Goal: Task Accomplishment & Management: Manage account settings

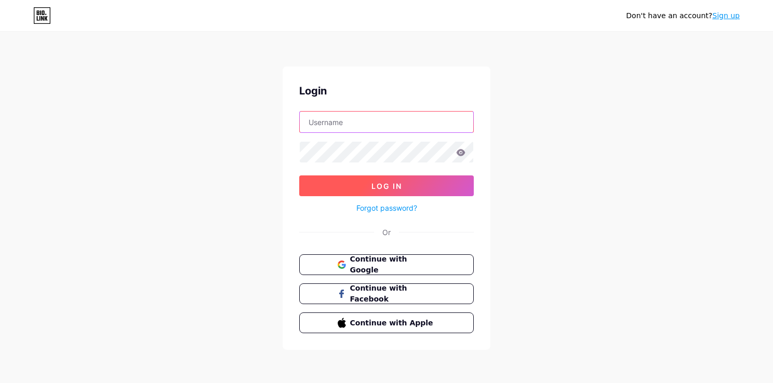
type input "[EMAIL_ADDRESS][DOMAIN_NAME]"
click at [379, 188] on span "Log In" at bounding box center [386, 186] width 31 height 9
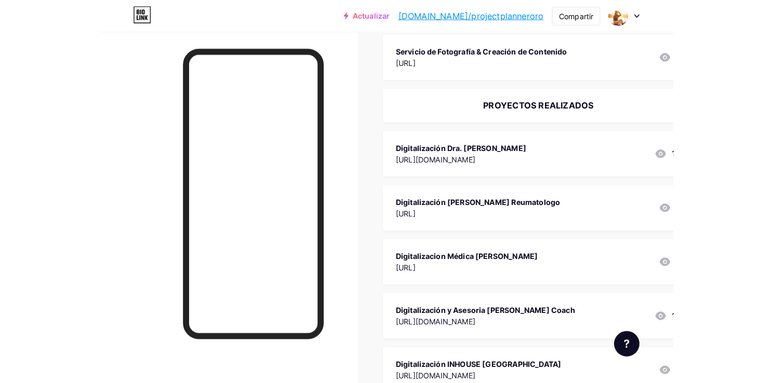
scroll to position [99, 0]
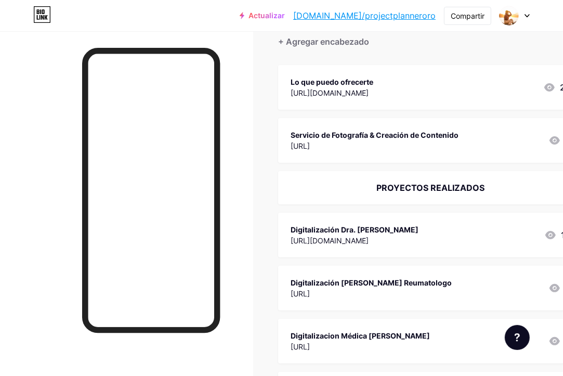
click at [455, 185] on div "PROYECTOS REALIZADOS" at bounding box center [430, 187] width 280 height 12
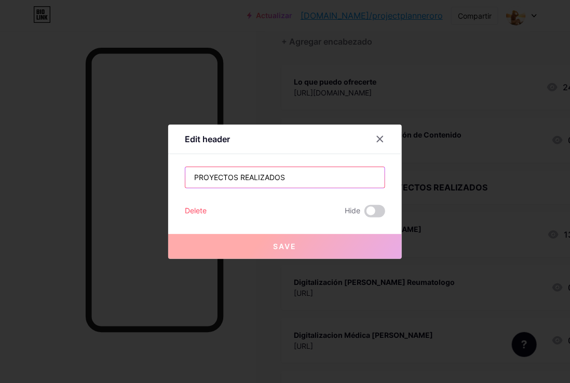
click at [314, 172] on input "PROYECTOS REALIZADOS" at bounding box center [285, 177] width 200 height 21
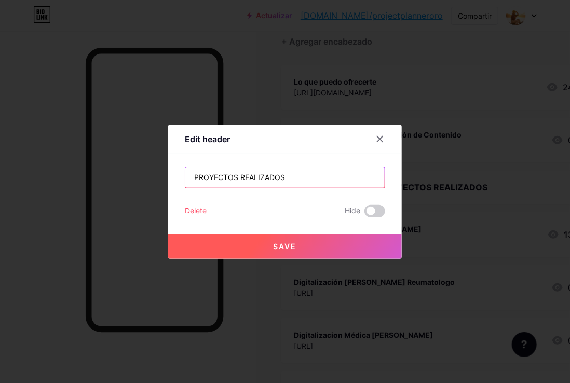
click at [239, 178] on input "PROYECTOS REALIZADOS" at bounding box center [285, 177] width 200 height 21
drag, startPoint x: 270, startPoint y: 182, endPoint x: 328, endPoint y: 185, distance: 57.8
click at [328, 185] on input "PROYECTOS en los que trabajo" at bounding box center [285, 177] width 200 height 21
drag, startPoint x: 328, startPoint y: 185, endPoint x: 134, endPoint y: 190, distance: 193.9
click at [134, 190] on div "Edit header PROYECTOS en los que trabajo Delete Hide Save" at bounding box center [285, 191] width 570 height 383
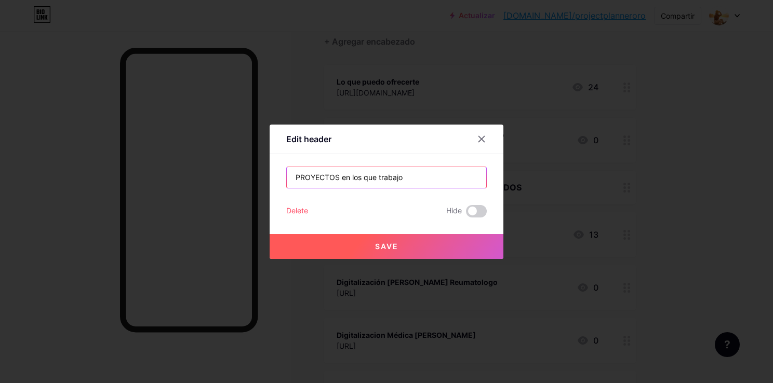
click at [414, 182] on input "PROYECTOS en los que trabajo" at bounding box center [387, 177] width 200 height 21
drag, startPoint x: 414, startPoint y: 182, endPoint x: 281, endPoint y: 178, distance: 132.6
click at [281, 178] on div "Edit header PROYECTOS en los que trabajo Delete Hide Save" at bounding box center [387, 192] width 234 height 135
paste input "royectos & Colaboraciones"
type input "Proyectos & Colaboraciones"
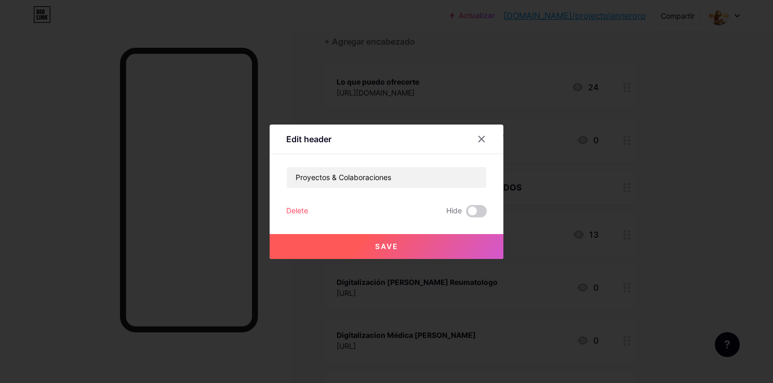
click at [433, 243] on button "Save" at bounding box center [387, 246] width 234 height 25
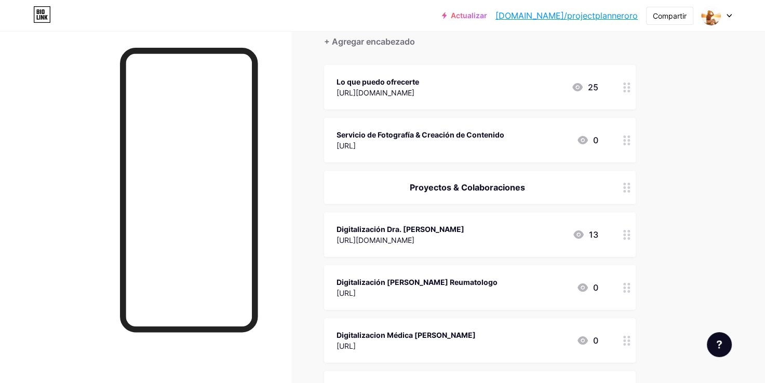
click at [623, 84] on icon at bounding box center [626, 88] width 7 height 10
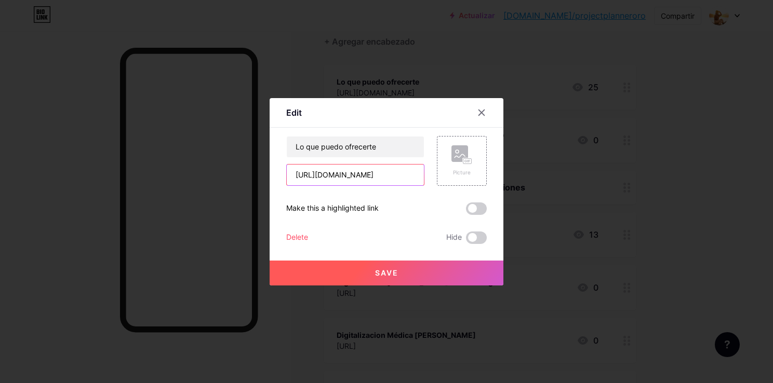
scroll to position [0, 203]
drag, startPoint x: 296, startPoint y: 174, endPoint x: 430, endPoint y: 175, distance: 134.1
click at [430, 175] on div "Lo que puedo ofrecerte [URL][DOMAIN_NAME] Picture" at bounding box center [386, 161] width 201 height 50
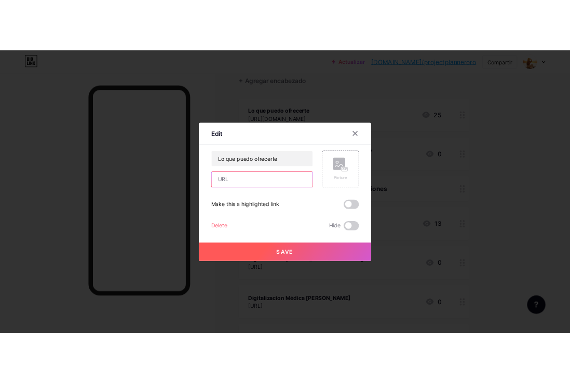
scroll to position [0, 0]
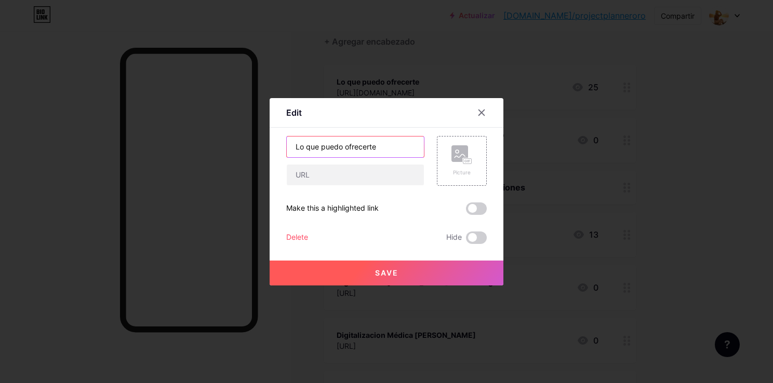
drag, startPoint x: 295, startPoint y: 145, endPoint x: 421, endPoint y: 153, distance: 125.9
click at [421, 153] on input "Lo que puedo ofrecerte" at bounding box center [355, 147] width 137 height 21
type input "q"
click at [400, 152] on input "quien soy" at bounding box center [355, 147] width 137 height 21
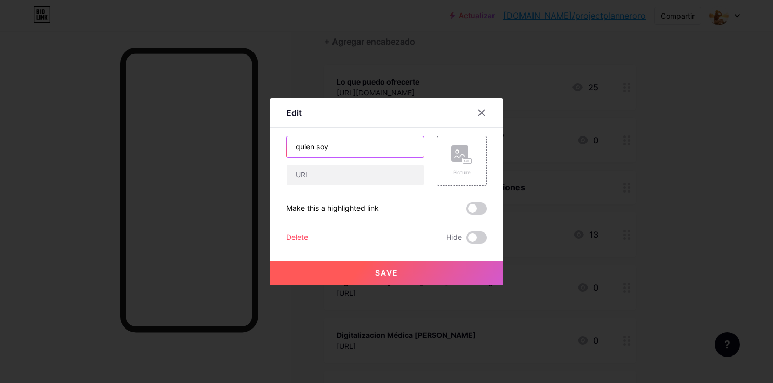
drag, startPoint x: 308, startPoint y: 150, endPoint x: 270, endPoint y: 149, distance: 37.4
click at [270, 149] on div "Edit Content YouTube Play YouTube video without leaving your page. ADD Vimeo Pl…" at bounding box center [387, 192] width 234 height 188
paste input "Sobre mí, como project planner"
type input "Sobre mí, como project planner"
click at [393, 274] on span "Save" at bounding box center [386, 273] width 23 height 9
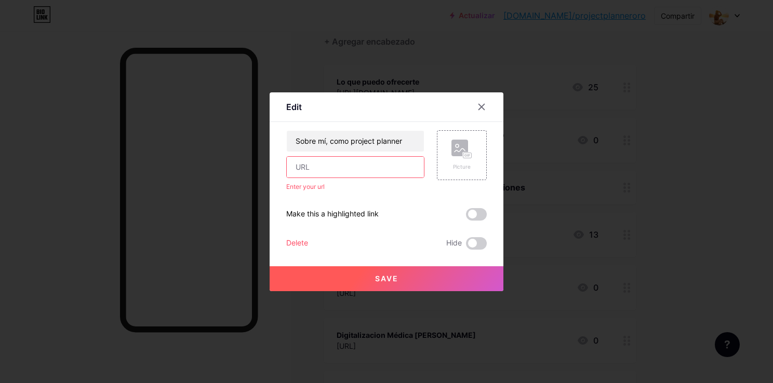
click at [360, 167] on input "text" at bounding box center [355, 167] width 137 height 21
click at [349, 168] on input "text" at bounding box center [355, 167] width 137 height 21
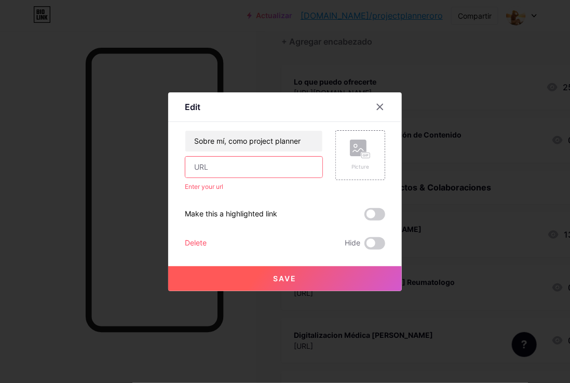
paste input "[URL][DOMAIN_NAME]"
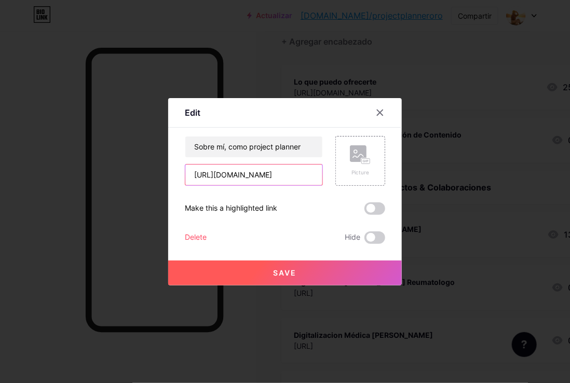
type input "[URL][DOMAIN_NAME]"
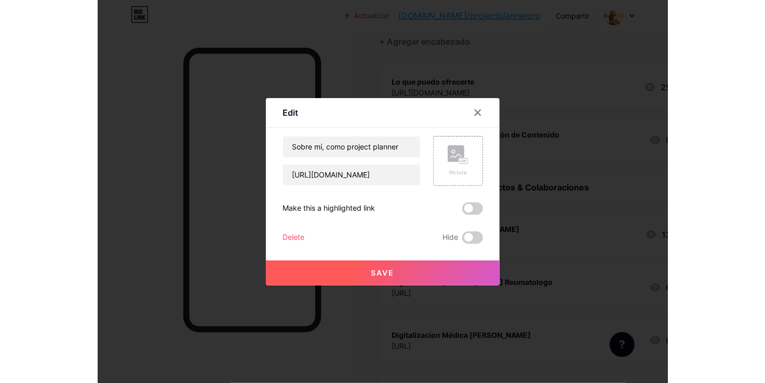
scroll to position [0, 0]
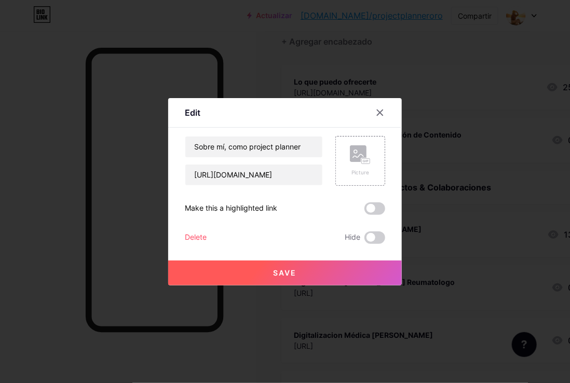
click at [306, 272] on button "Save" at bounding box center [285, 273] width 234 height 25
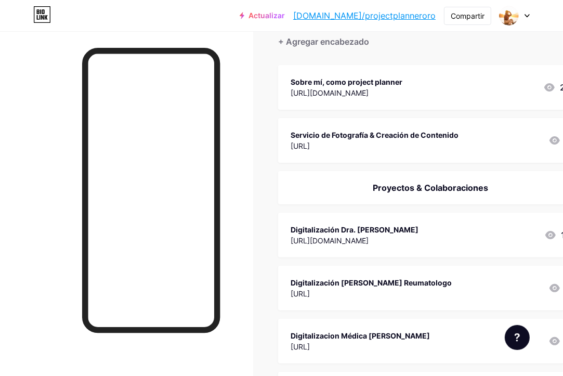
click at [402, 77] on div "Sobre mí, como project planner" at bounding box center [346, 81] width 112 height 11
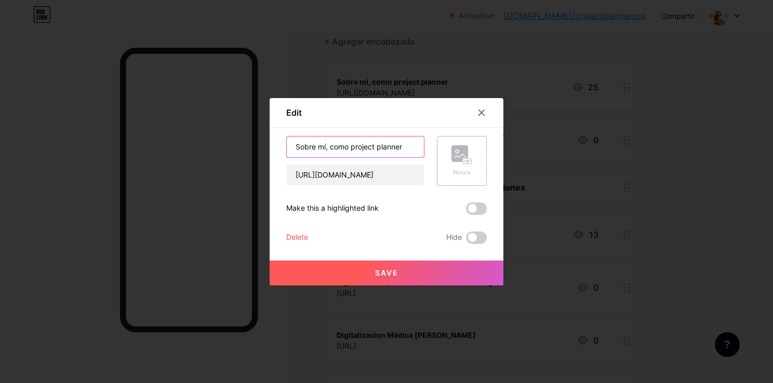
drag, startPoint x: 293, startPoint y: 149, endPoint x: 454, endPoint y: 153, distance: 161.1
click at [454, 153] on div "Sobre mí, como project planner [URL][DOMAIN_NAME] Picture" at bounding box center [386, 161] width 201 height 50
paste input "Mi mirada en cada proceso"
type input "Mi mirada en cada proceso"
click at [406, 273] on button "Save" at bounding box center [387, 273] width 234 height 25
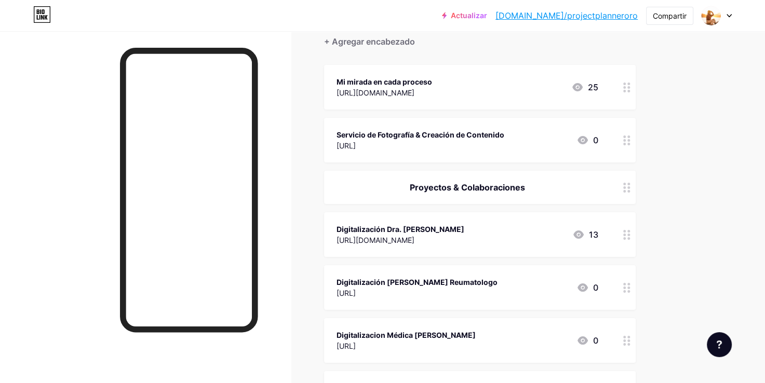
drag, startPoint x: 423, startPoint y: 77, endPoint x: 426, endPoint y: 94, distance: 16.8
click at [426, 94] on div "Mi mirada en cada proceso [URL][DOMAIN_NAME]" at bounding box center [385, 87] width 96 height 24
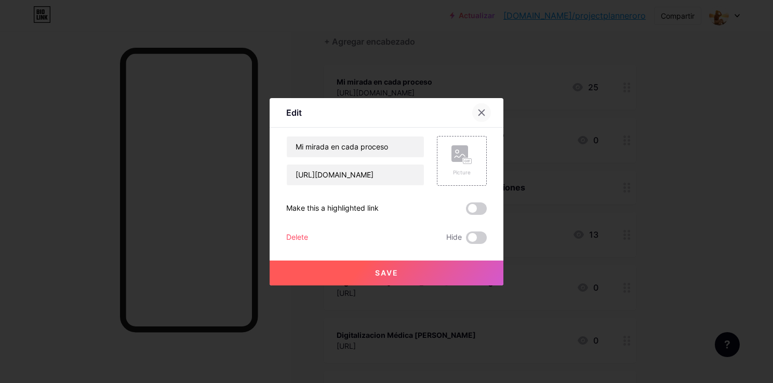
click at [483, 107] on div at bounding box center [481, 112] width 19 height 19
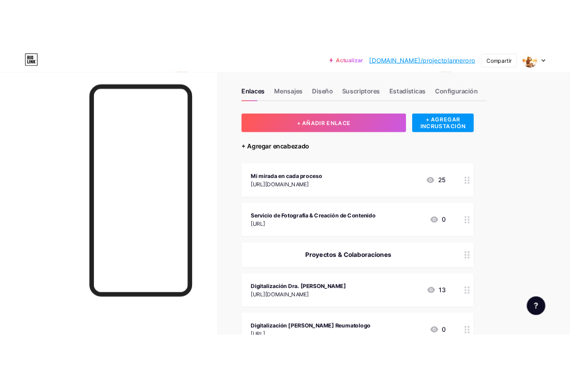
scroll to position [9, 0]
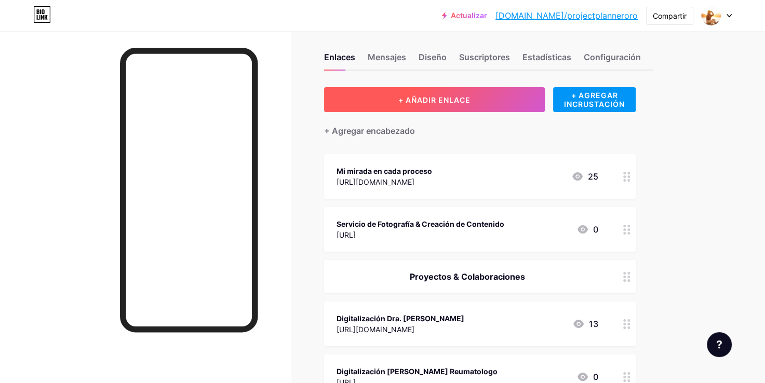
click at [424, 97] on span "+ AÑADIR ENLACE" at bounding box center [435, 100] width 72 height 9
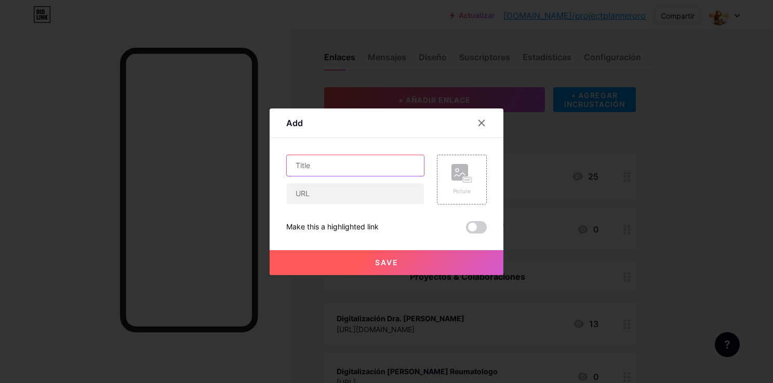
click at [323, 169] on input "text" at bounding box center [355, 165] width 137 height 21
click at [477, 119] on icon at bounding box center [481, 123] width 8 height 8
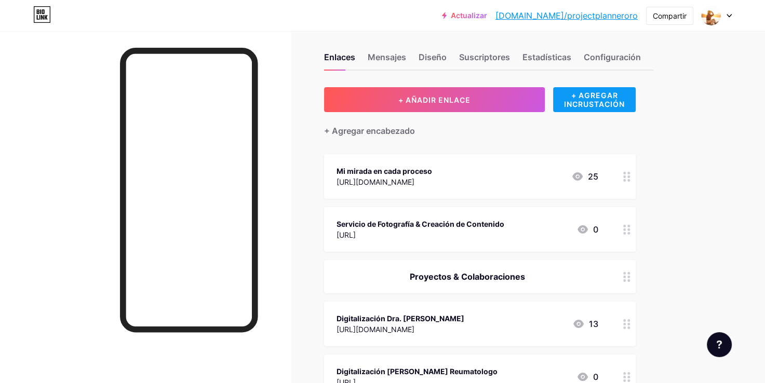
click at [587, 105] on div "+ AGREGAR INCRUSTACIÓN" at bounding box center [594, 99] width 83 height 25
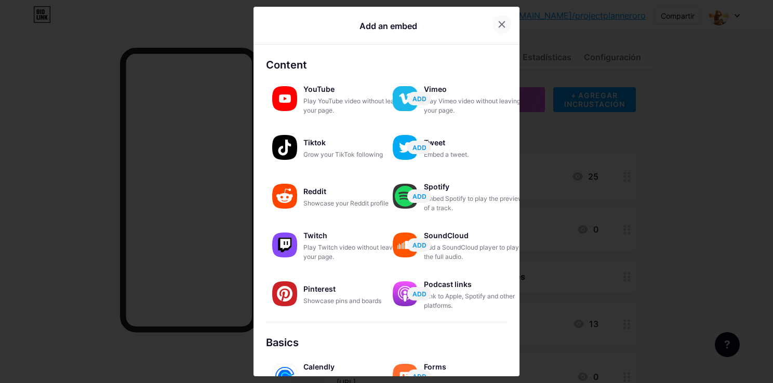
click at [500, 28] on icon at bounding box center [502, 24] width 8 height 8
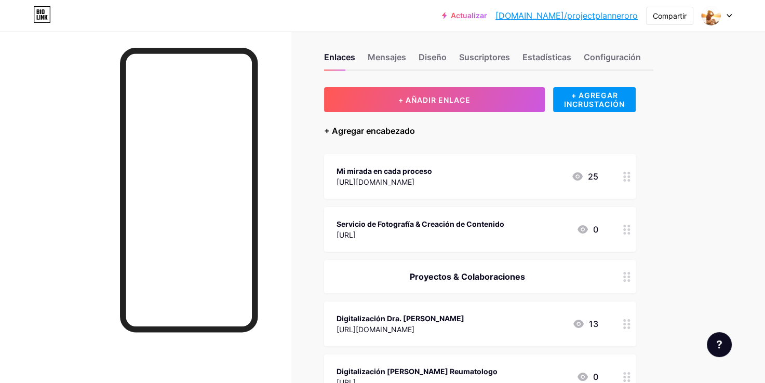
click at [406, 134] on div "+ Agregar encabezado" at bounding box center [369, 131] width 91 height 12
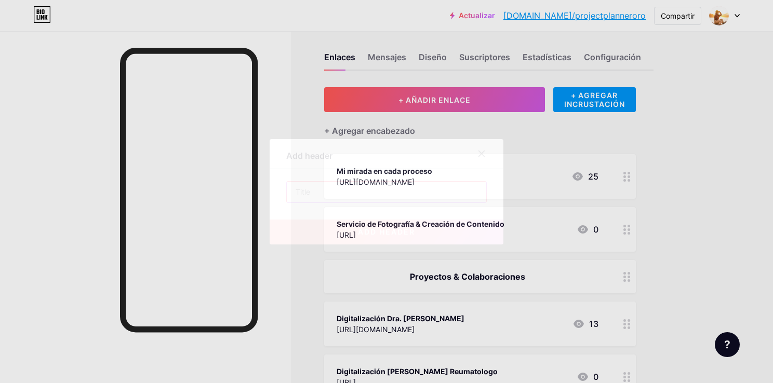
click at [379, 193] on input "text" at bounding box center [387, 192] width 200 height 21
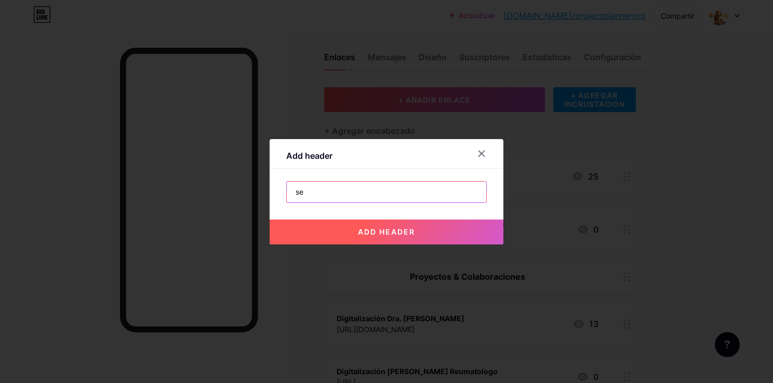
type input "s"
drag, startPoint x: 349, startPoint y: 197, endPoint x: 268, endPoint y: 204, distance: 81.8
click at [268, 204] on div "Add header que ofresc add header" at bounding box center [386, 191] width 773 height 383
paste input "Cómo puedo ayudarte"
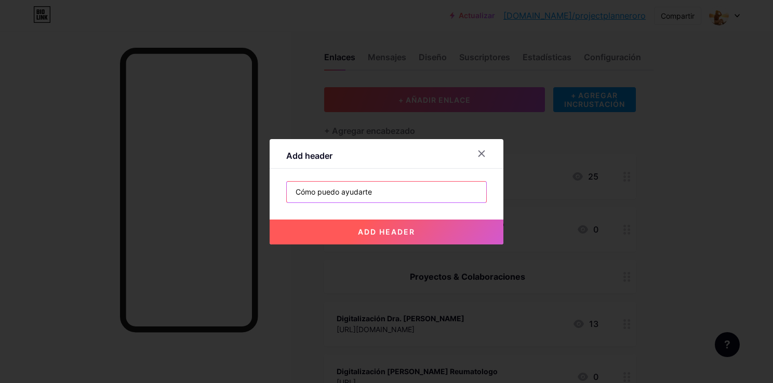
type input "Cómo puedo ayudarte"
click at [363, 230] on span "add header" at bounding box center [386, 232] width 57 height 9
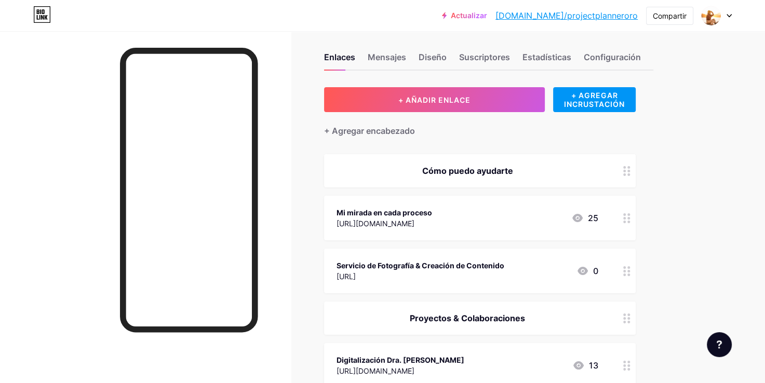
drag, startPoint x: 497, startPoint y: 169, endPoint x: 499, endPoint y: 204, distance: 34.9
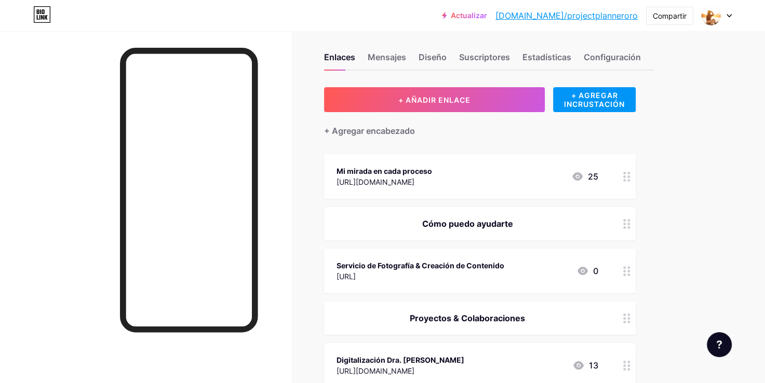
click at [594, 178] on font "25" at bounding box center [593, 176] width 10 height 12
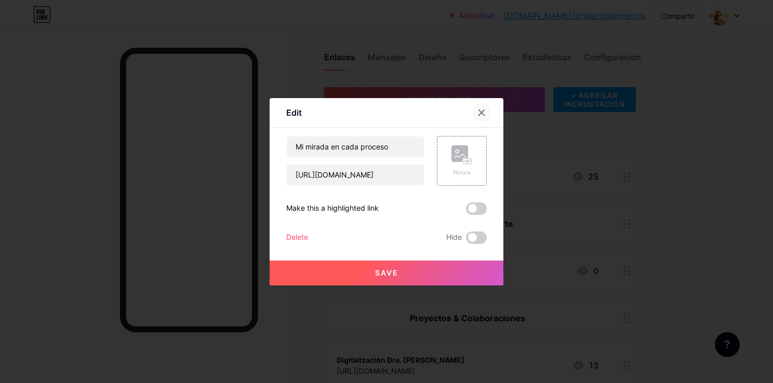
click at [486, 113] on div at bounding box center [481, 112] width 19 height 19
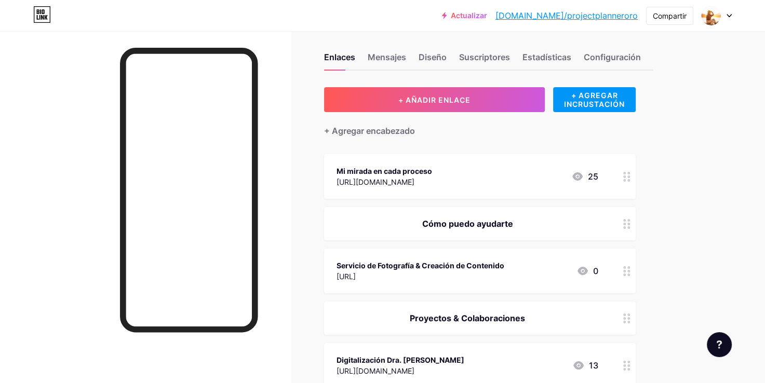
click at [408, 175] on div "Mi mirada en cada proceso" at bounding box center [385, 171] width 96 height 11
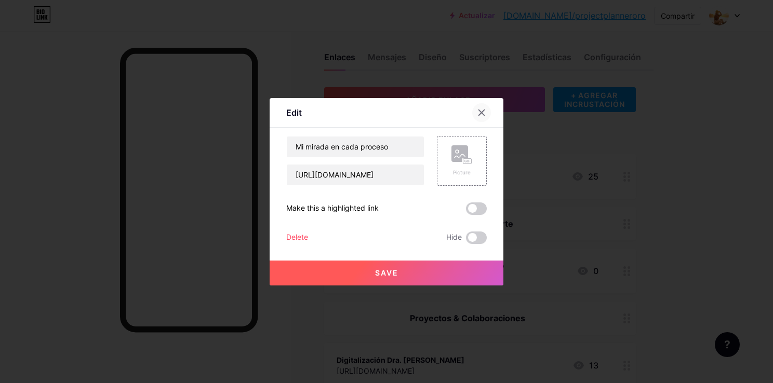
click at [479, 110] on icon at bounding box center [482, 113] width 6 height 6
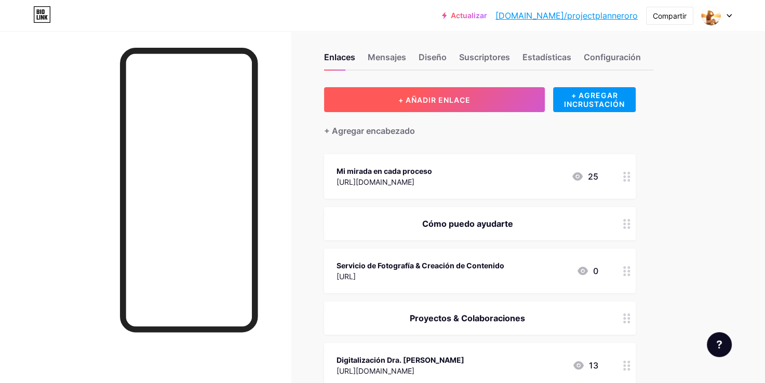
click at [470, 97] on span "+ AÑADIR ENLACE" at bounding box center [435, 100] width 72 height 9
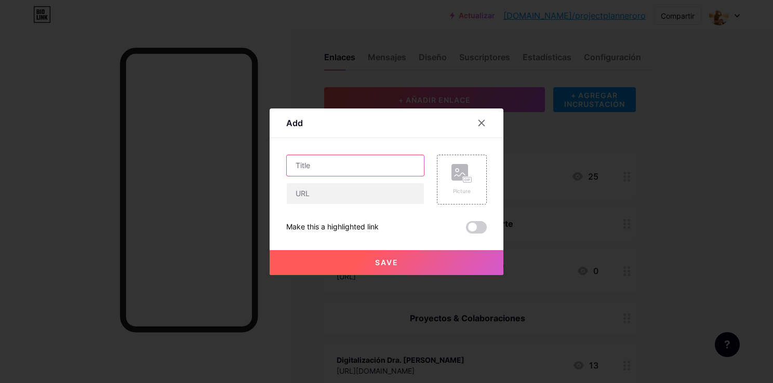
click at [358, 166] on input "text" at bounding box center [355, 165] width 137 height 21
click at [301, 163] on input "asesorias" at bounding box center [355, 165] width 137 height 21
drag, startPoint x: 386, startPoint y: 163, endPoint x: 346, endPoint y: 163, distance: 40.0
click at [346, 163] on input "Tiendas Onlineesorias" at bounding box center [355, 165] width 137 height 21
type input "Tiendas Online"
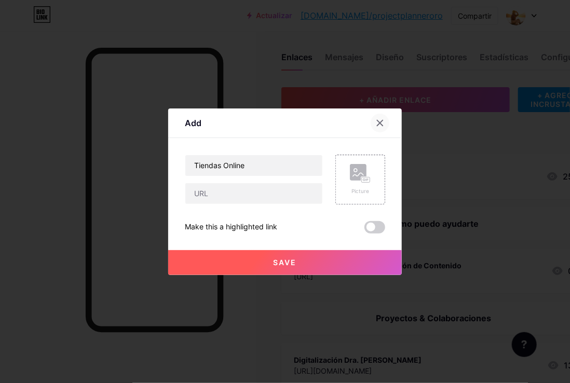
click at [382, 123] on icon at bounding box center [380, 123] width 8 height 8
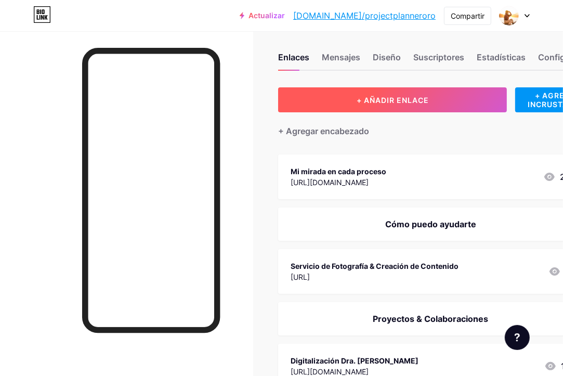
click at [427, 99] on span "+ AÑADIR ENLACE" at bounding box center [392, 100] width 72 height 9
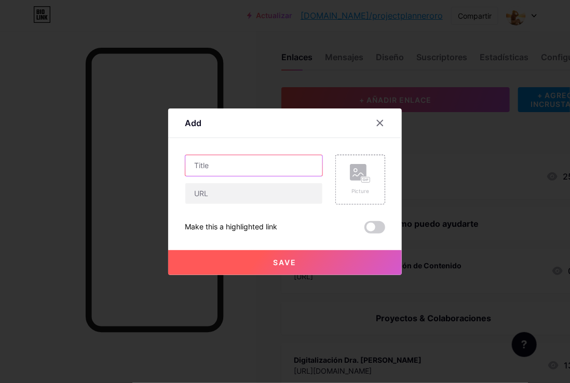
click at [278, 171] on input "text" at bounding box center [253, 165] width 137 height 21
type input "s"
click at [278, 171] on input "gesti" at bounding box center [253, 165] width 137 height 21
click at [198, 167] on input "gestión de redes sociales y marketing" at bounding box center [253, 165] width 137 height 21
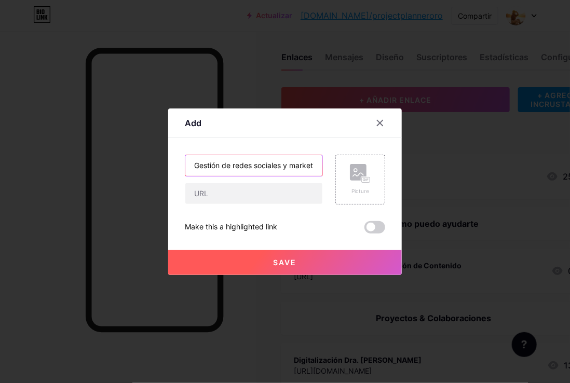
click at [238, 165] on input "Gestión de redes sociales y marketing" at bounding box center [253, 165] width 137 height 21
click at [297, 167] on input "Gestión de Redes sociales y marketing" at bounding box center [253, 165] width 137 height 21
type input "Gestión de Redes sociales y Estrategia de Marketing"
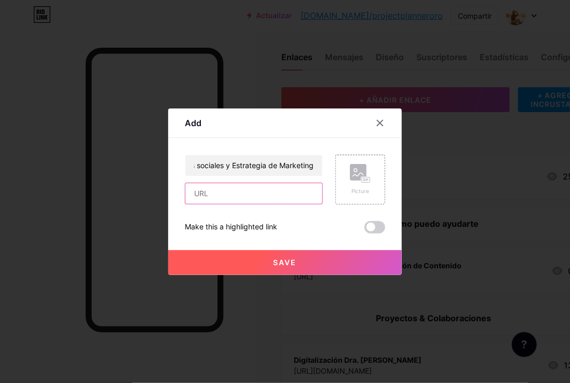
click at [210, 197] on input "text" at bounding box center [253, 193] width 137 height 21
paste input "[URL][DOMAIN_NAME]"
type input "[URL][DOMAIN_NAME]"
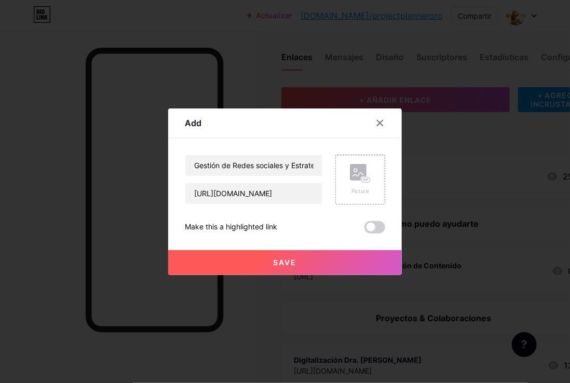
scroll to position [0, 0]
click at [320, 263] on button "Save" at bounding box center [285, 262] width 234 height 25
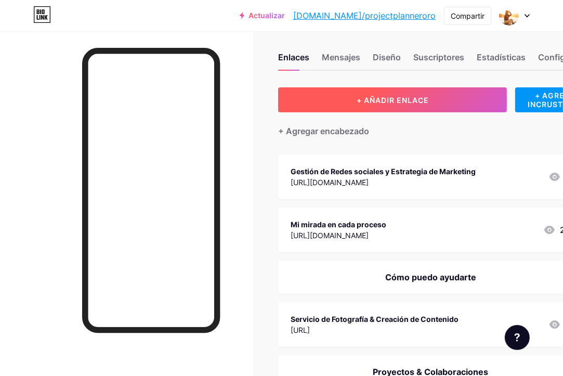
click at [420, 97] on span "+ AÑADIR ENLACE" at bounding box center [392, 100] width 72 height 9
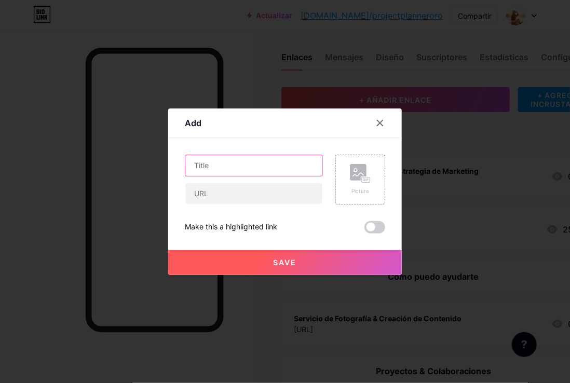
click at [257, 172] on input "text" at bounding box center [253, 165] width 137 height 21
type input "a"
type input "r"
type input "t"
type input "R"
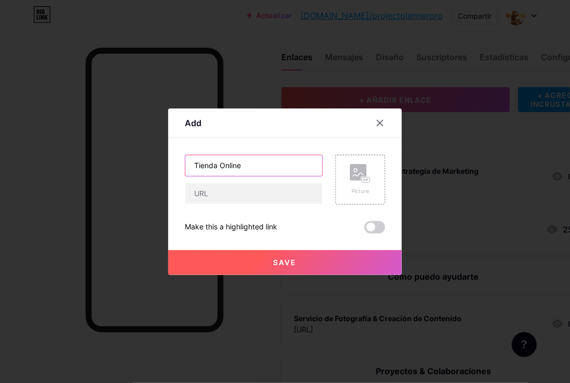
type input "Tienda Online"
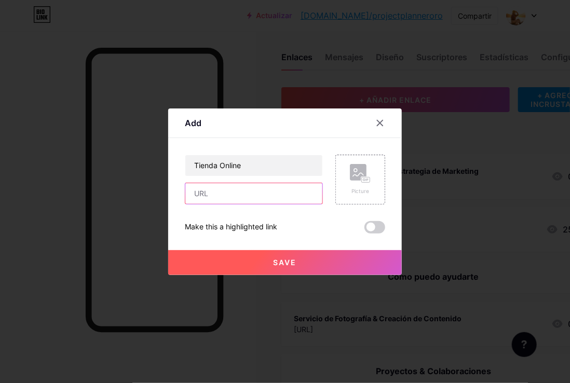
click at [290, 188] on input "text" at bounding box center [253, 193] width 137 height 21
paste input "[URL][DOMAIN_NAME]"
type input "[URL][DOMAIN_NAME]"
click at [326, 261] on button "Save" at bounding box center [285, 262] width 234 height 25
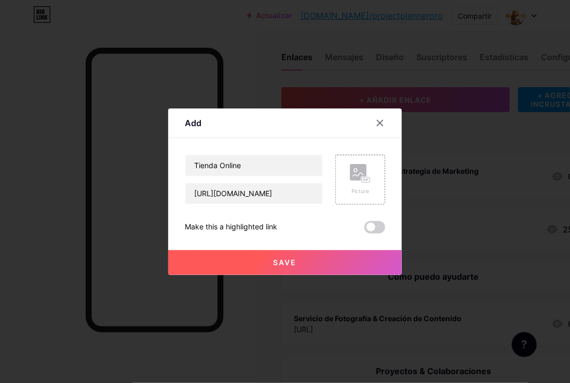
scroll to position [0, 0]
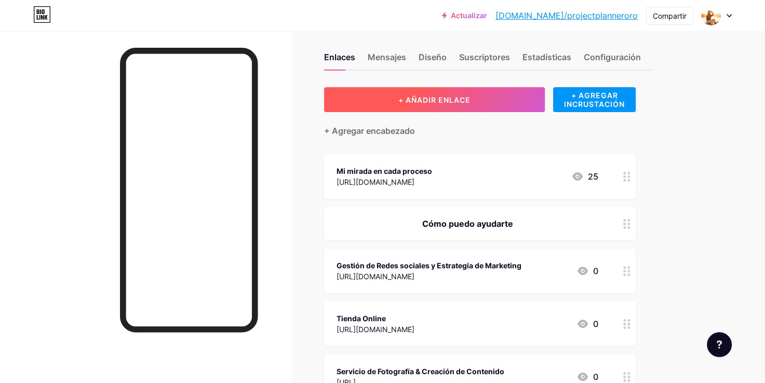
click at [394, 94] on button "+ AÑADIR ENLACE" at bounding box center [434, 99] width 221 height 25
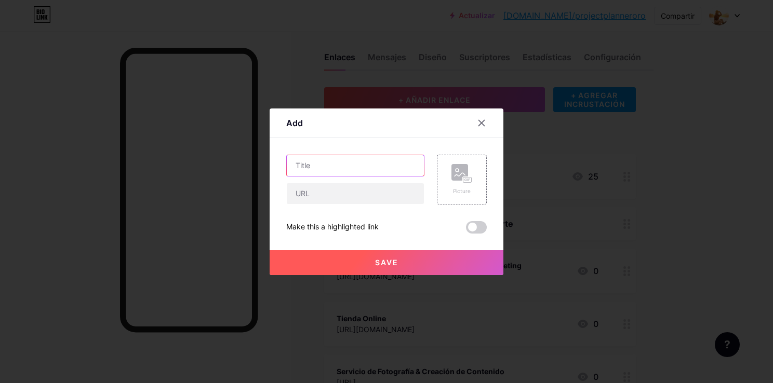
click at [319, 172] on input "text" at bounding box center [355, 165] width 137 height 21
type input "Asesorias"
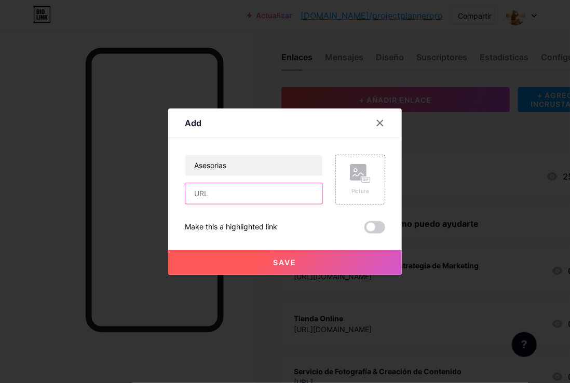
click at [283, 200] on input "text" at bounding box center [253, 193] width 137 height 21
paste input "[URL][DOMAIN_NAME]"
type input "[URL][DOMAIN_NAME]"
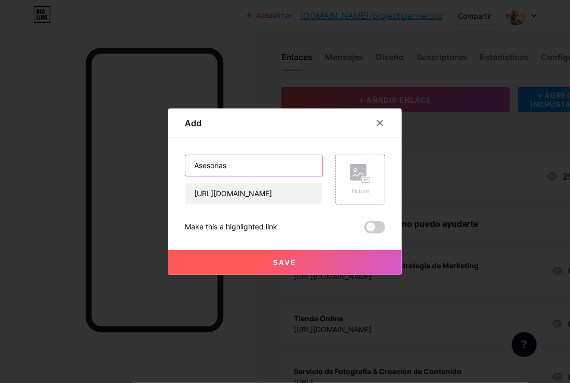
click at [267, 166] on input "Asesorias" at bounding box center [253, 165] width 137 height 21
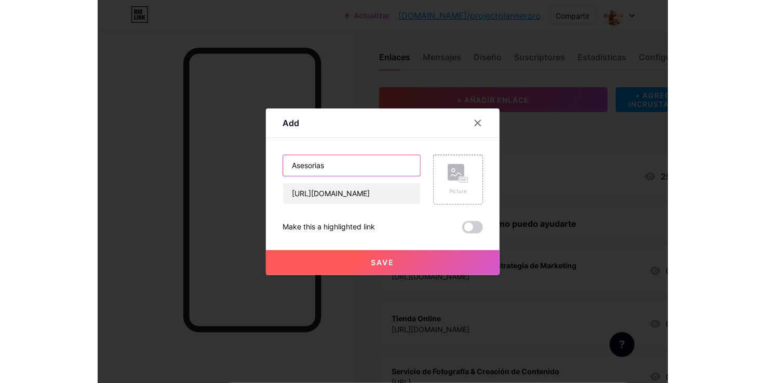
scroll to position [0, 0]
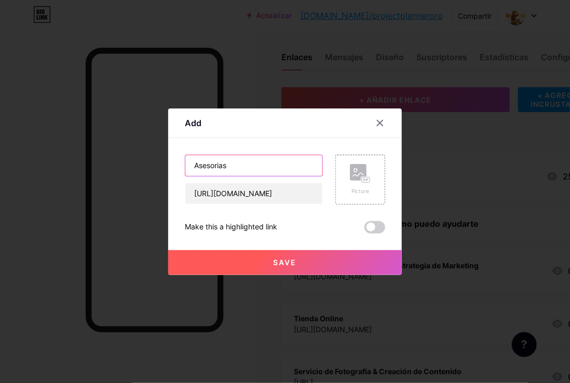
type input "Asesorias"
click at [274, 256] on button "Save" at bounding box center [285, 262] width 234 height 25
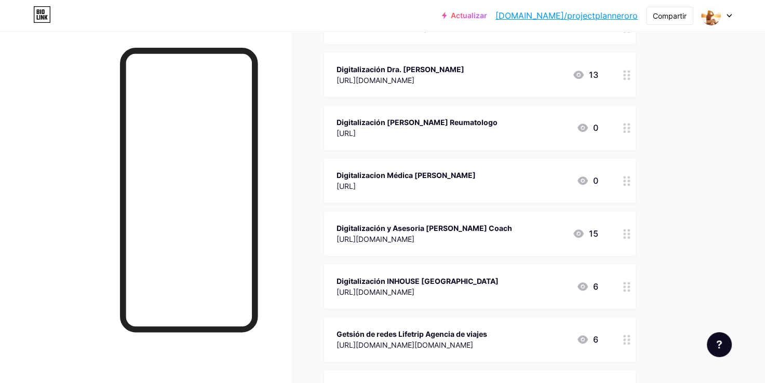
scroll to position [584, 0]
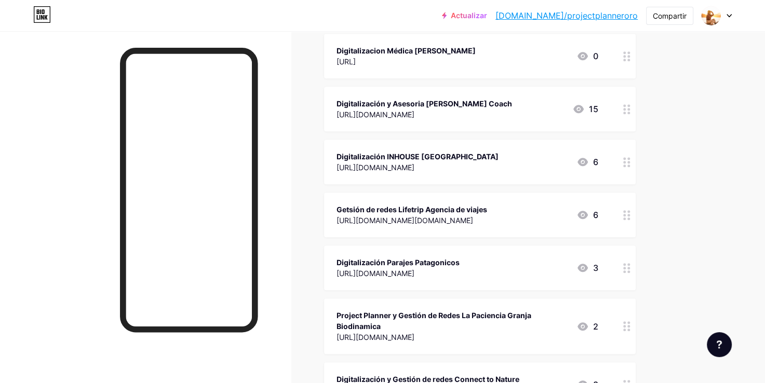
click at [350, 207] on div "Getsión de redes Lifetrip Agencia de viajes" at bounding box center [412, 209] width 151 height 11
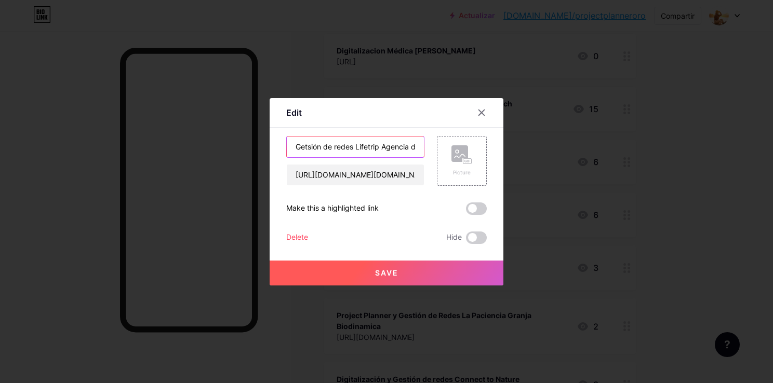
click at [307, 148] on input "Getsión de redes Lifetrip Agencia de viajes" at bounding box center [355, 147] width 137 height 21
type input "Gestión de redes Lifetrip Agencia de viajes"
click at [376, 272] on span "Save" at bounding box center [386, 273] width 23 height 9
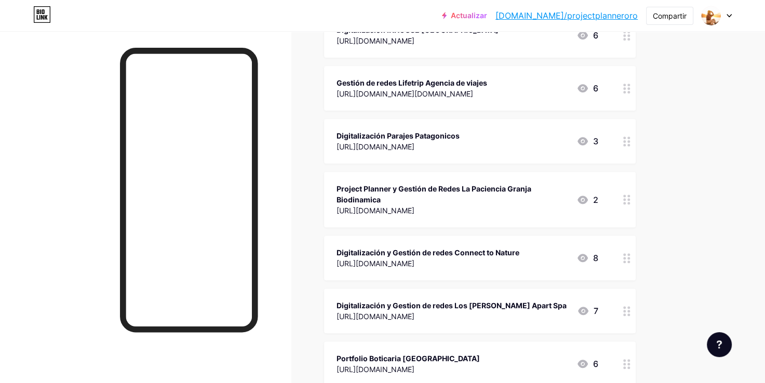
scroll to position [711, 0]
drag, startPoint x: 387, startPoint y: 189, endPoint x: 304, endPoint y: 179, distance: 83.7
click at [304, 179] on div "Enlaces Mensajes Diseño Suscriptores Estadísticas Configuración + AÑADIR ENLACE…" at bounding box center [348, 46] width 697 height 1452
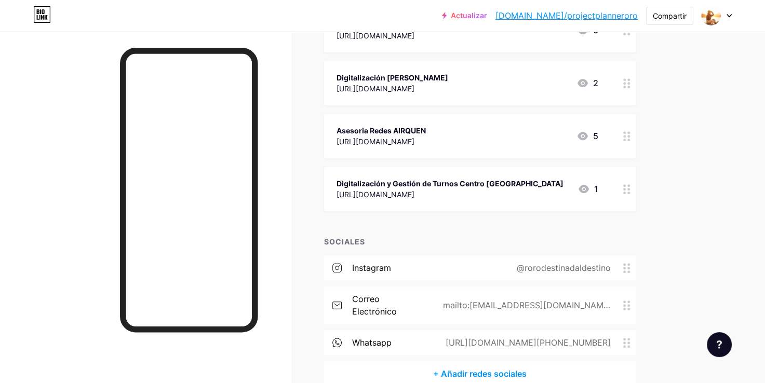
scroll to position [1045, 0]
click at [622, 336] on div "[URL][DOMAIN_NAME][PHONE_NUMBER]" at bounding box center [526, 342] width 194 height 12
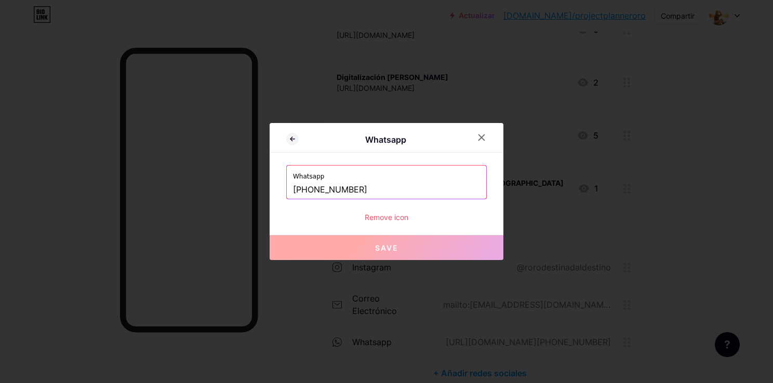
drag, startPoint x: 303, startPoint y: 187, endPoint x: 445, endPoint y: 185, distance: 141.3
click at [445, 185] on input "[PHONE_NUMBER]" at bounding box center [386, 190] width 187 height 18
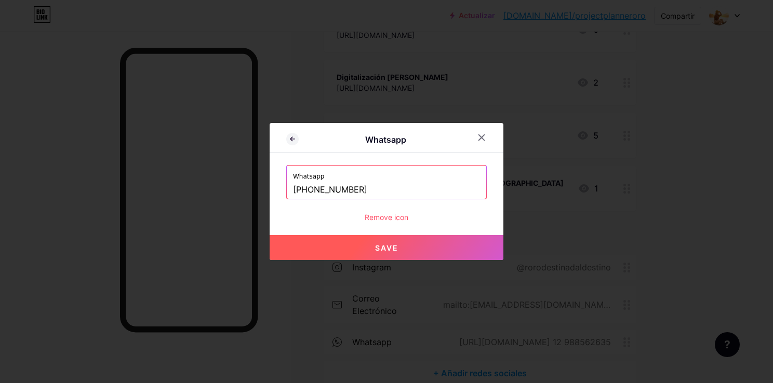
click at [387, 246] on span "Save" at bounding box center [386, 248] width 23 height 9
type input "[URL][DOMAIN_NAME] 12 988562635"
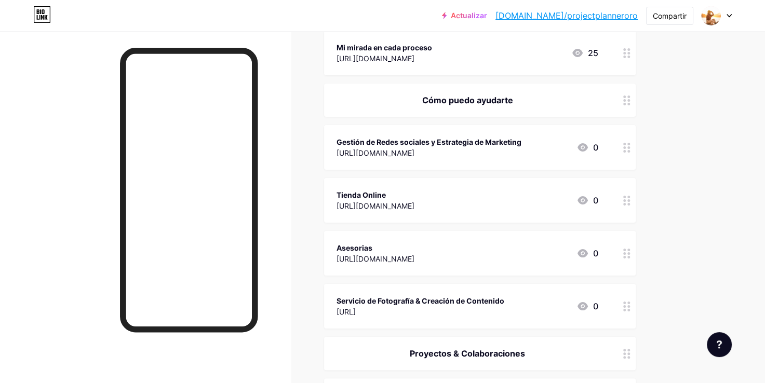
scroll to position [132, 0]
click at [340, 194] on div "Tienda Online" at bounding box center [376, 195] width 78 height 11
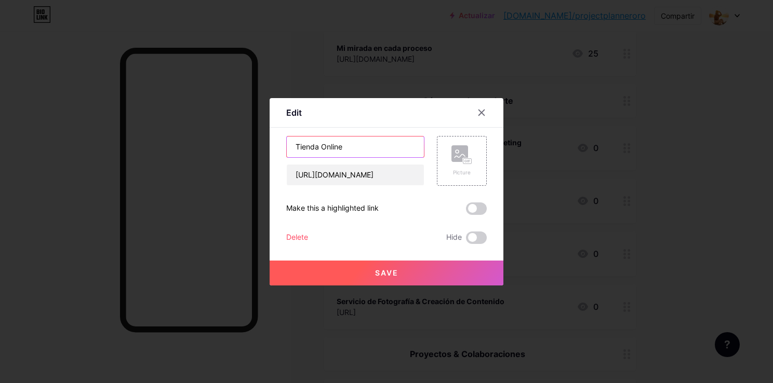
click at [297, 145] on input "Tienda Online" at bounding box center [355, 147] width 137 height 21
type input "Servicios [PERSON_NAME] Online"
click at [368, 278] on button "Save" at bounding box center [387, 273] width 234 height 25
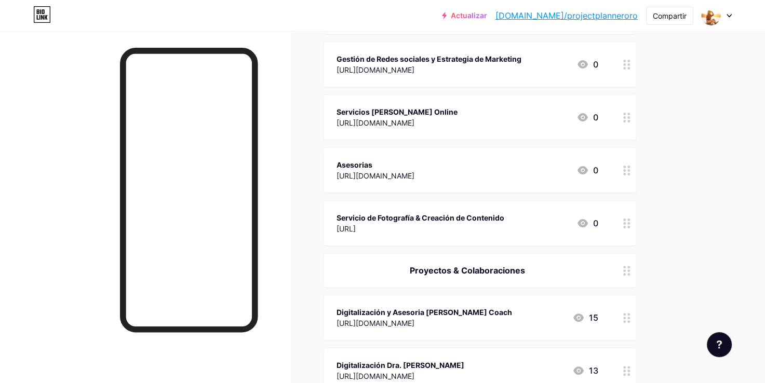
scroll to position [218, 0]
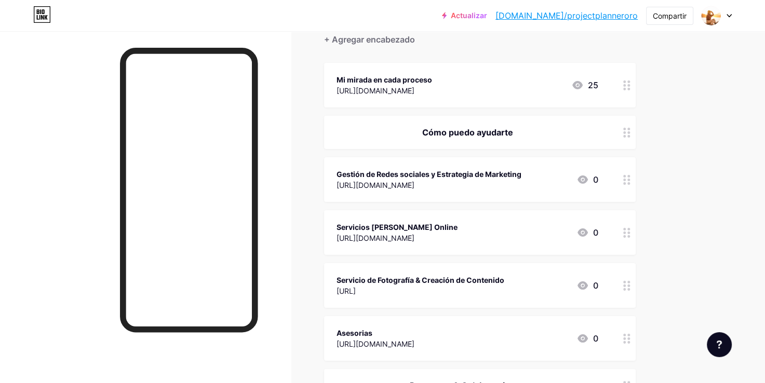
scroll to position [0, 0]
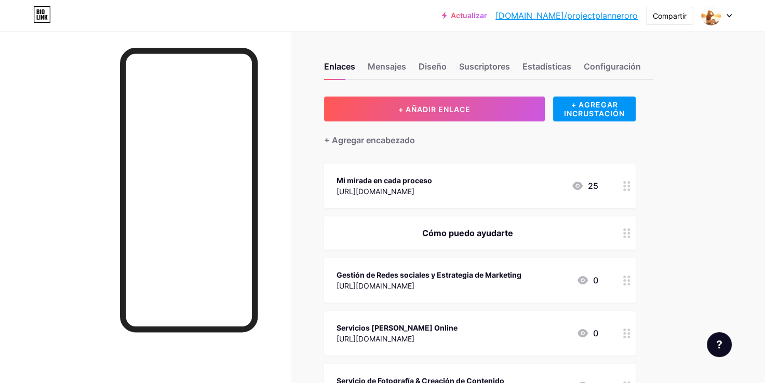
click at [729, 17] on icon at bounding box center [729, 16] width 5 height 4
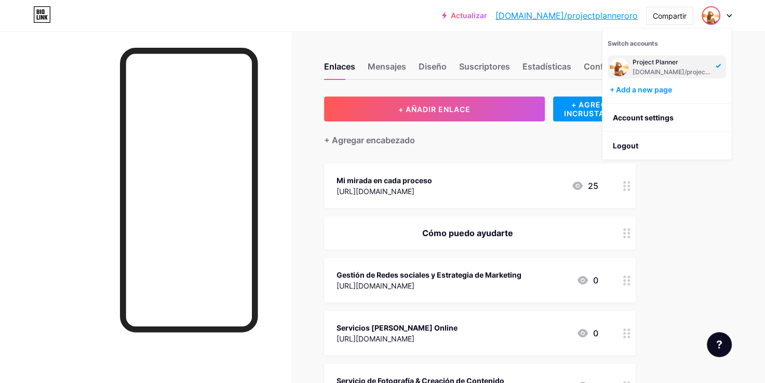
click at [615, 20] on link "[DOMAIN_NAME]/projectplanneroro" at bounding box center [567, 15] width 142 height 12
